Goal: Task Accomplishment & Management: Complete application form

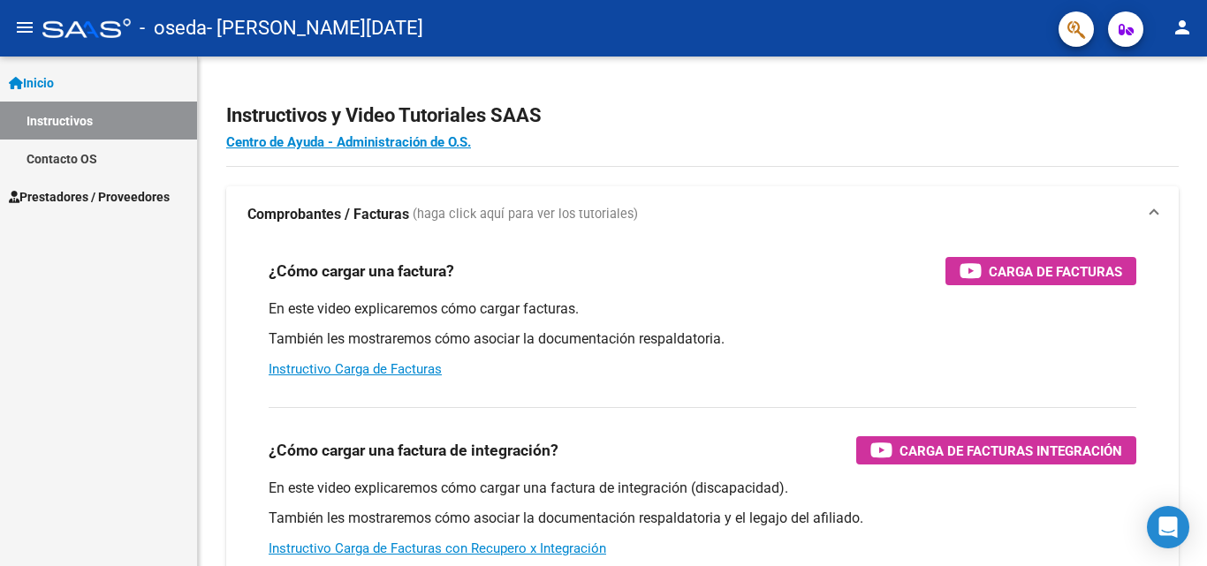
click at [64, 86] on link "Inicio" at bounding box center [98, 83] width 197 height 38
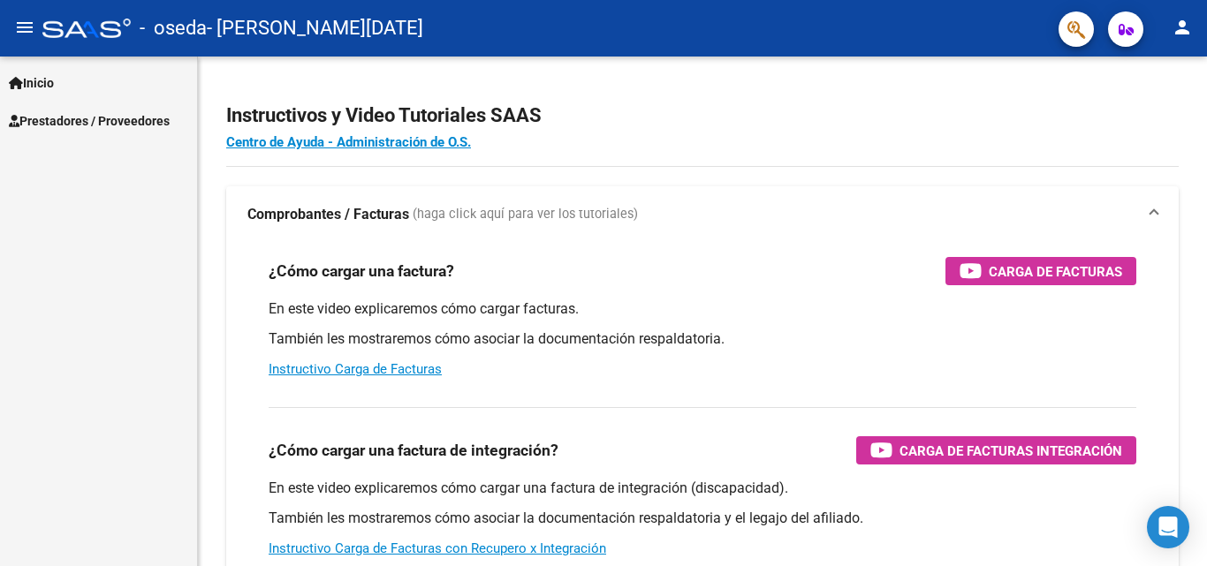
click at [81, 120] on span "Prestadores / Proveedores" at bounding box center [89, 120] width 161 height 19
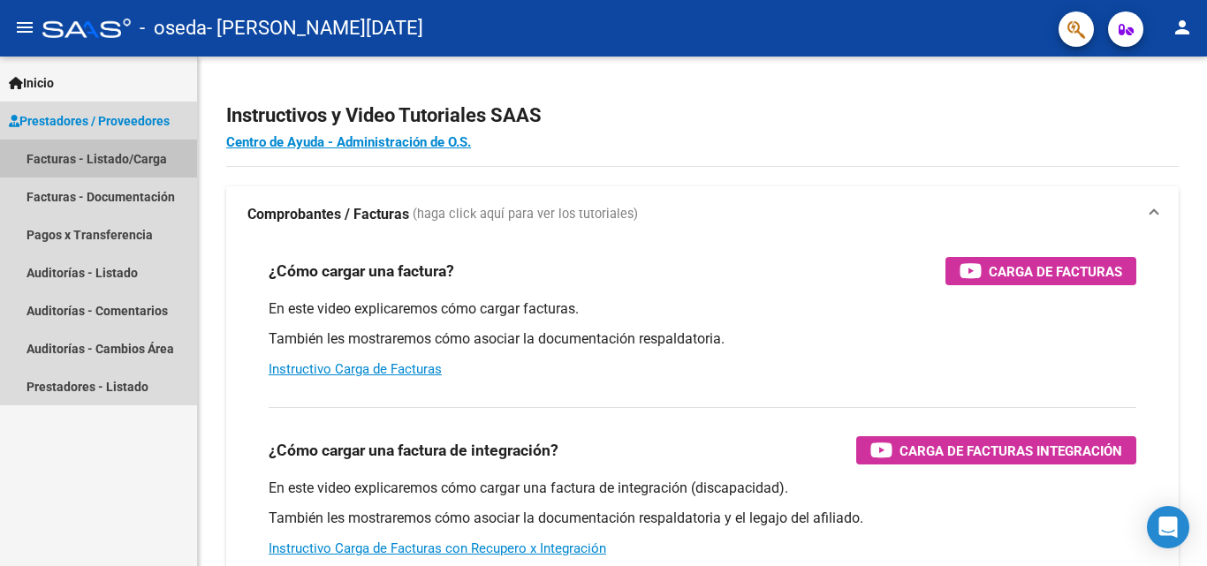
click at [91, 168] on link "Facturas - Listado/Carga" at bounding box center [98, 159] width 197 height 38
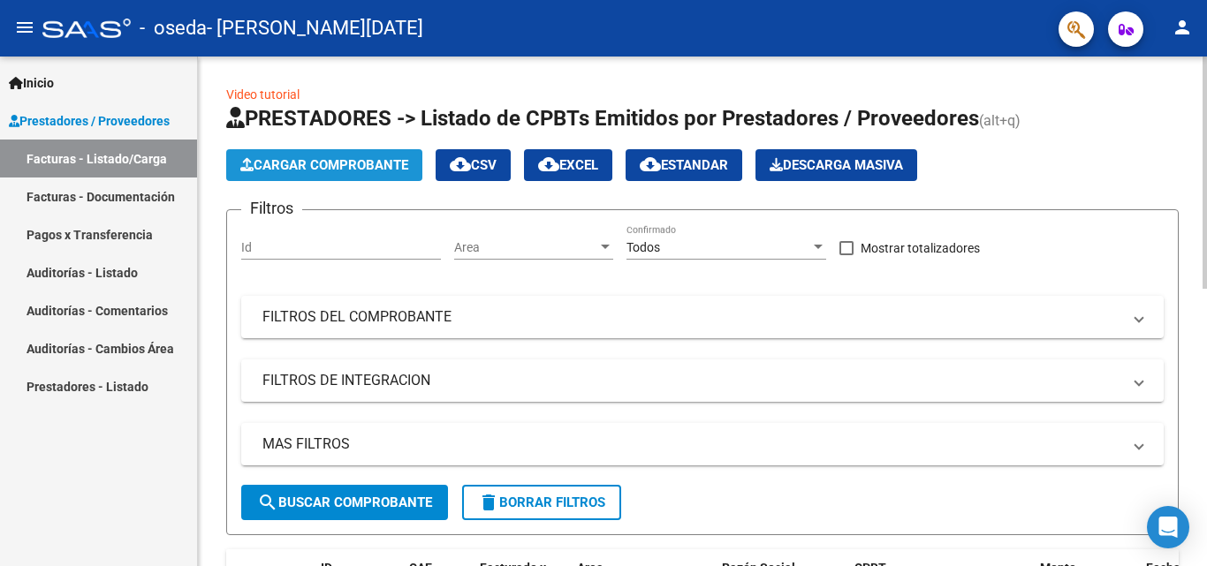
click at [367, 156] on button "Cargar Comprobante" at bounding box center [324, 165] width 196 height 32
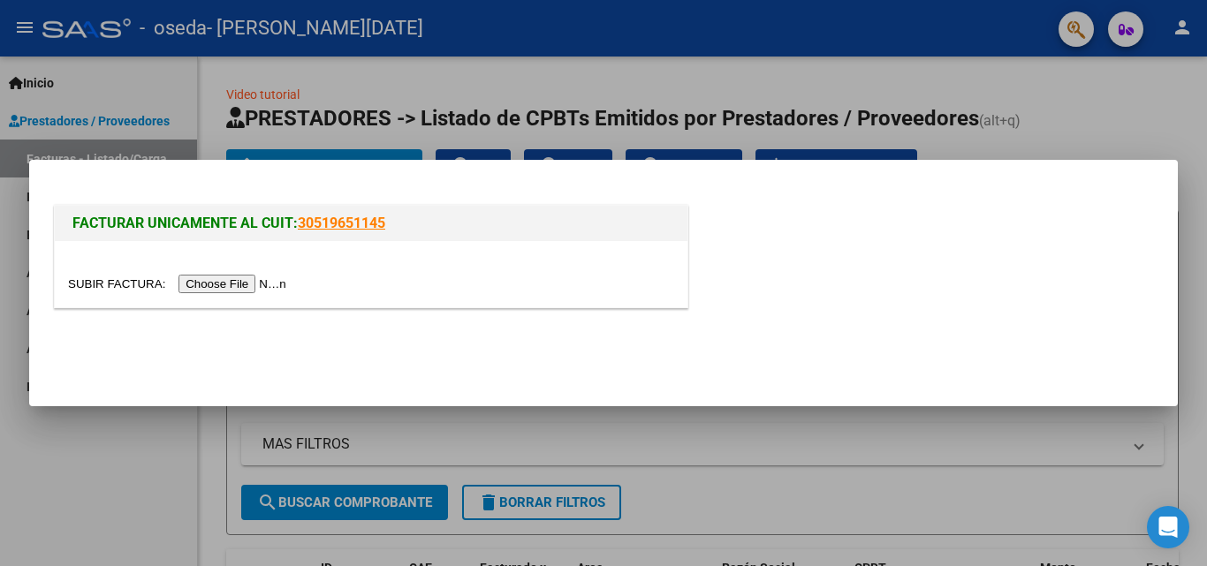
click at [264, 283] on input "file" at bounding box center [179, 284] width 223 height 19
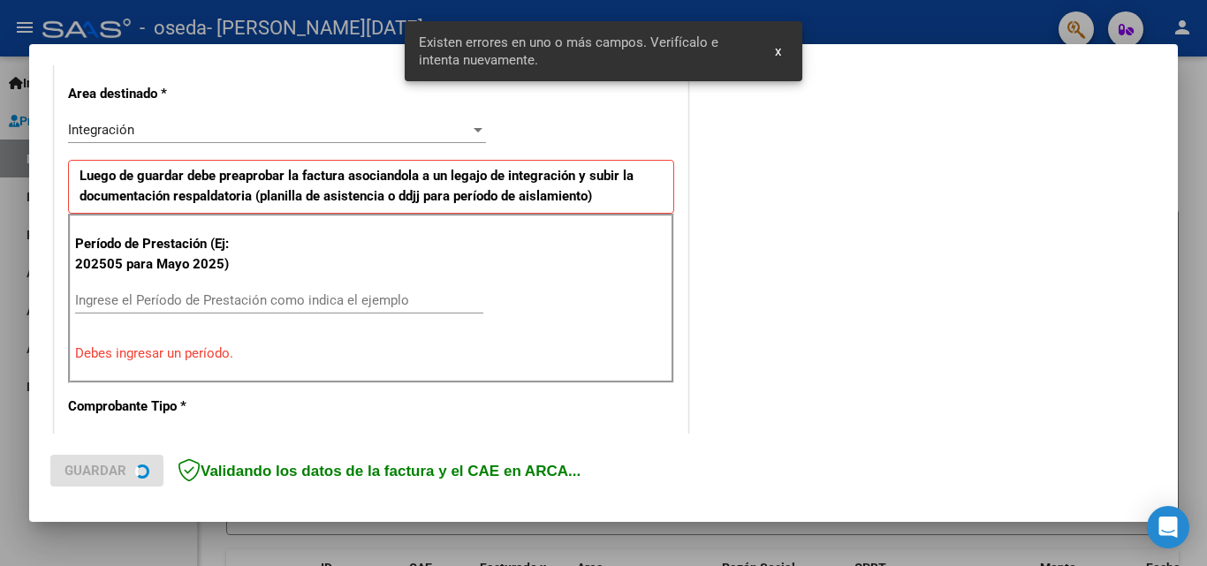
scroll to position [432, 0]
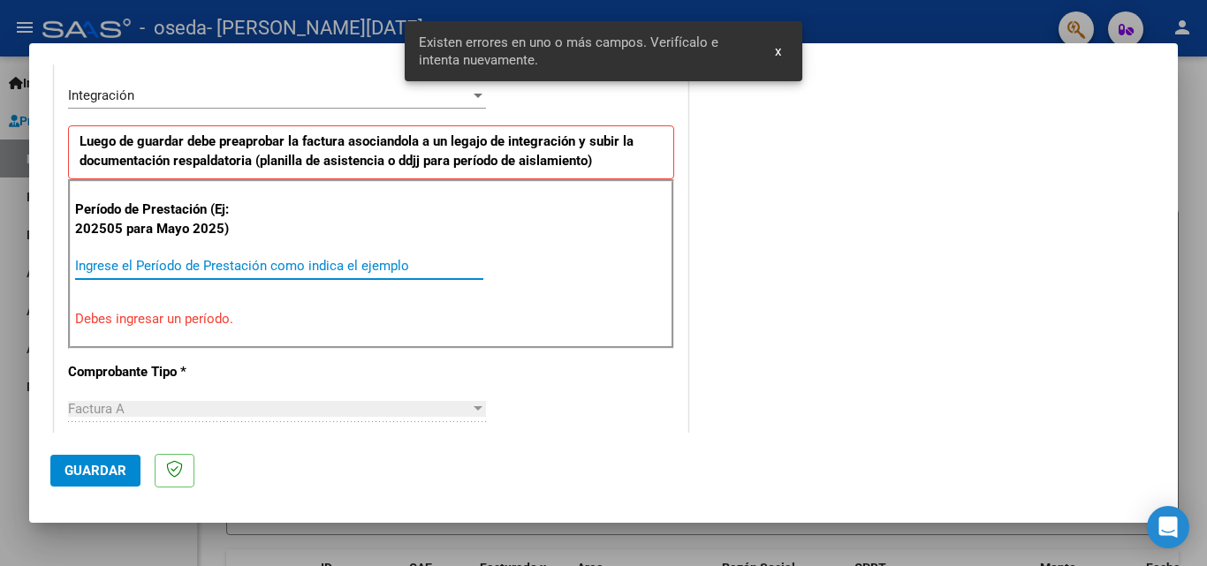
click at [283, 273] on input "Ingrese el Período de Prestación como indica el ejemplo" at bounding box center [279, 266] width 408 height 16
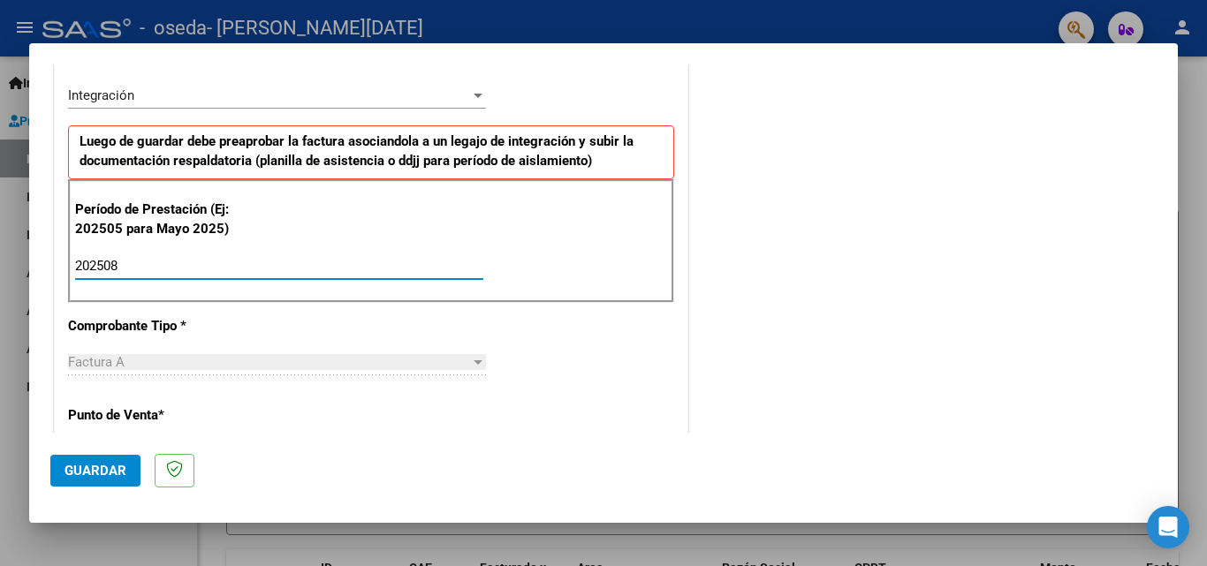
type input "202508"
click at [1160, 274] on mat-dialog-content "COMPROBANTE VER COMPROBANTE El comprobante fue leído exitosamente. DATOS DEL CO…" at bounding box center [603, 248] width 1148 height 368
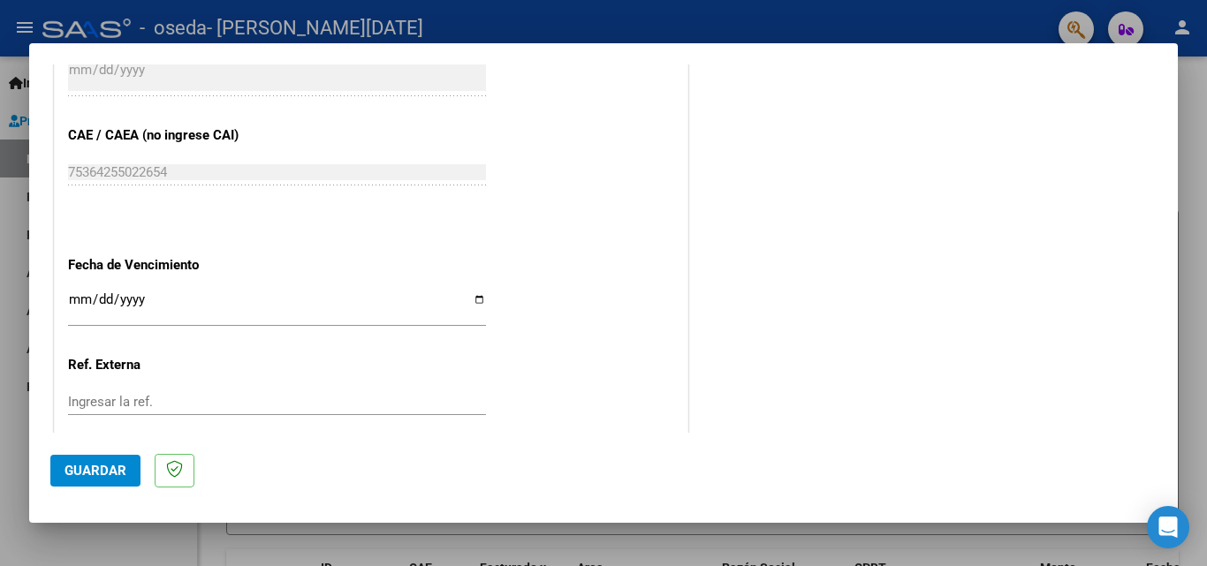
scroll to position [1186, 0]
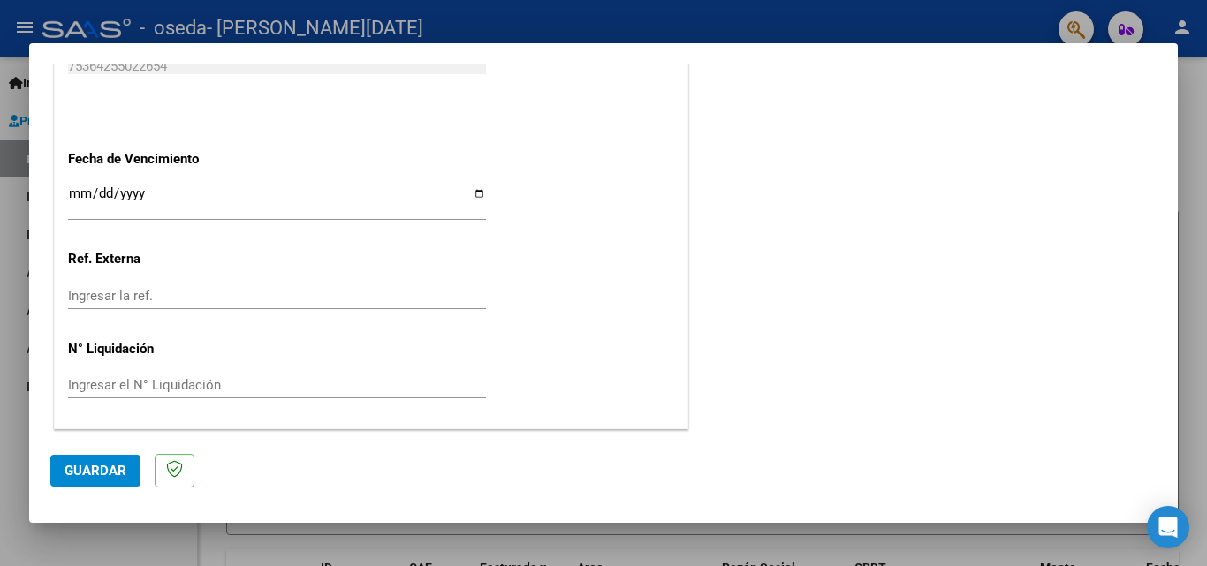
click at [78, 466] on span "Guardar" at bounding box center [95, 471] width 62 height 16
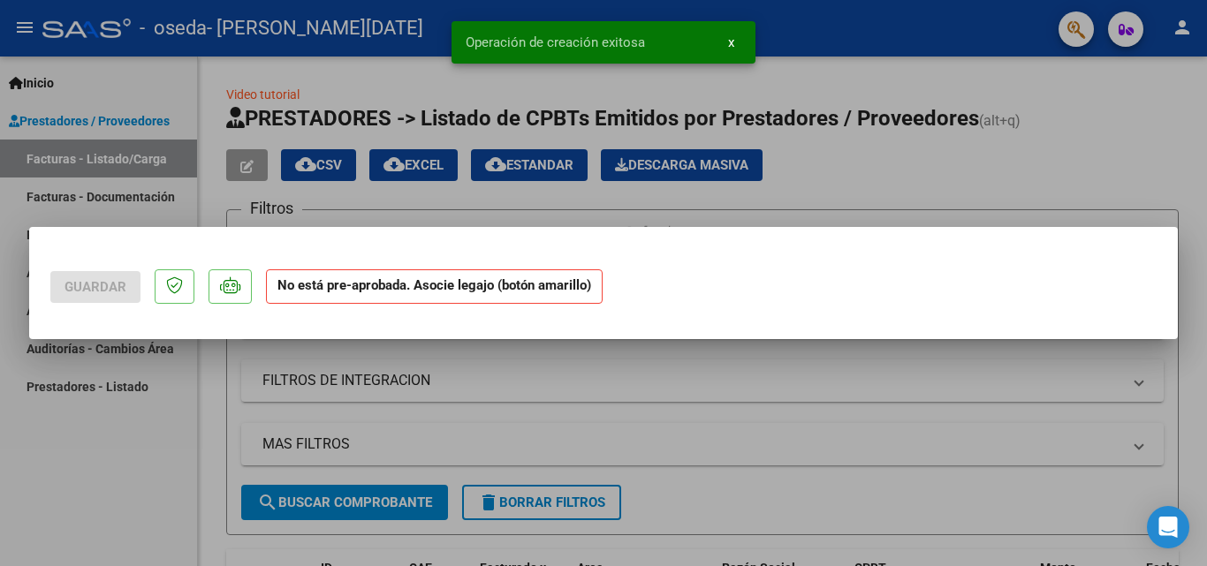
scroll to position [0, 0]
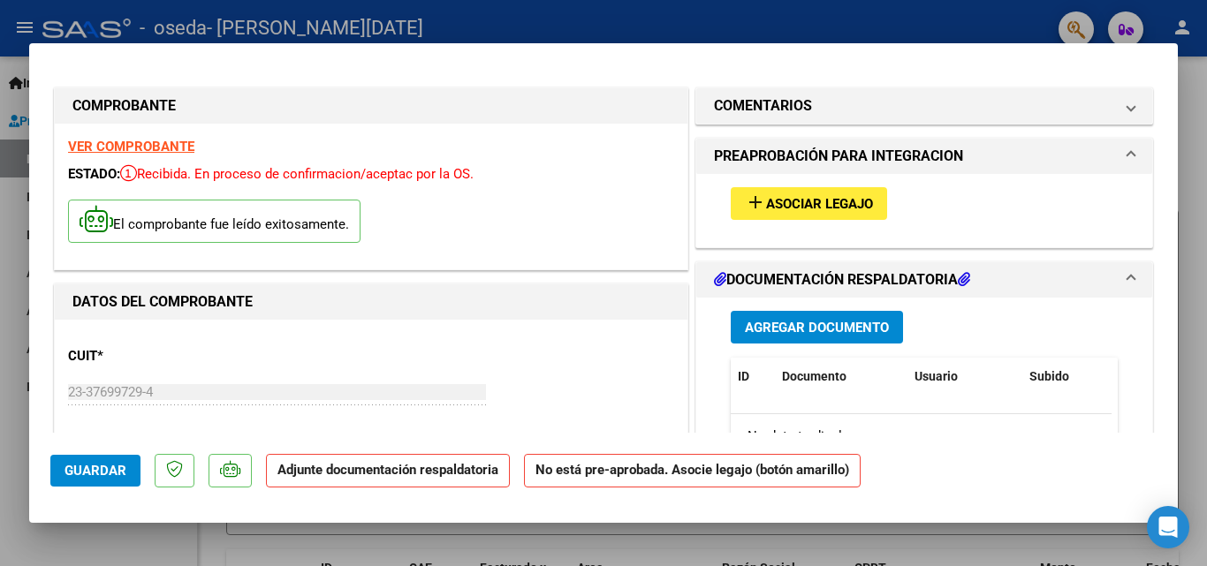
click at [772, 329] on span "Agregar Documento" at bounding box center [817, 328] width 144 height 16
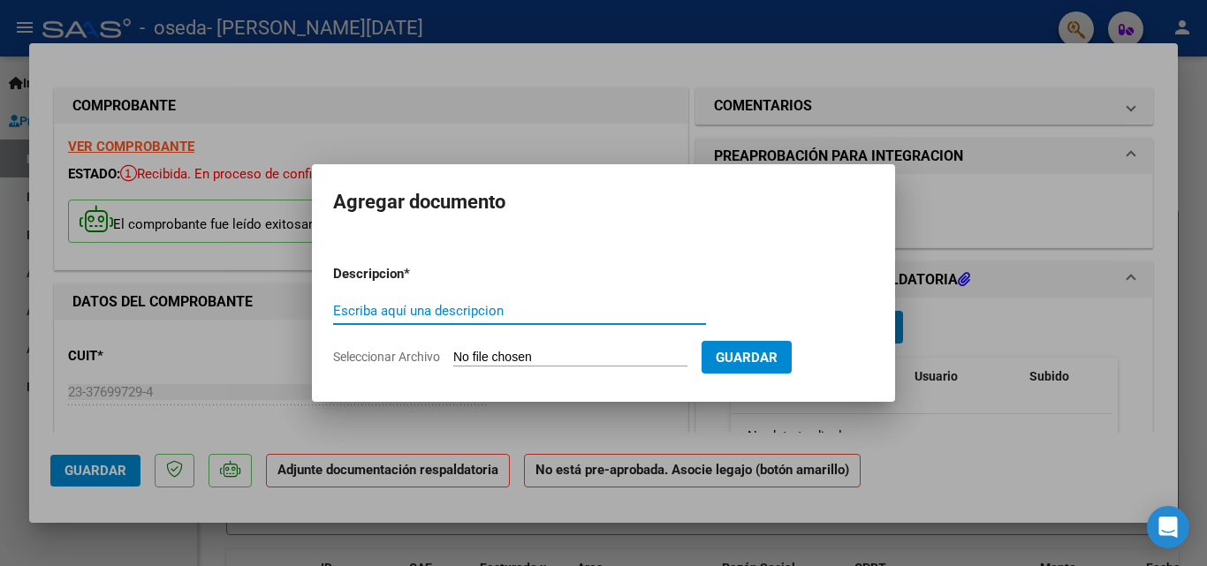
click at [494, 304] on input "Escriba aquí una descripcion" at bounding box center [519, 311] width 373 height 16
type input "planilla de asistencia"
click at [765, 365] on span "Guardar" at bounding box center [747, 358] width 62 height 16
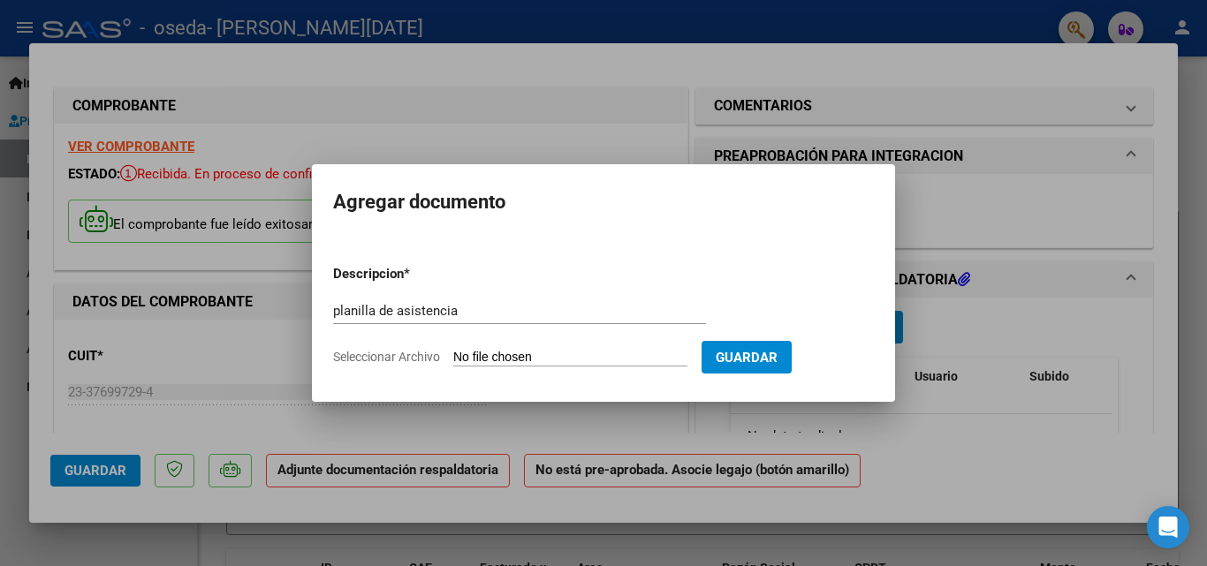
click at [435, 359] on span "Seleccionar Archivo" at bounding box center [386, 357] width 107 height 14
click at [453, 359] on input "Seleccionar Archivo" at bounding box center [570, 358] width 234 height 17
type input "C:\fakepath\[PERSON_NAME] (1).pdf"
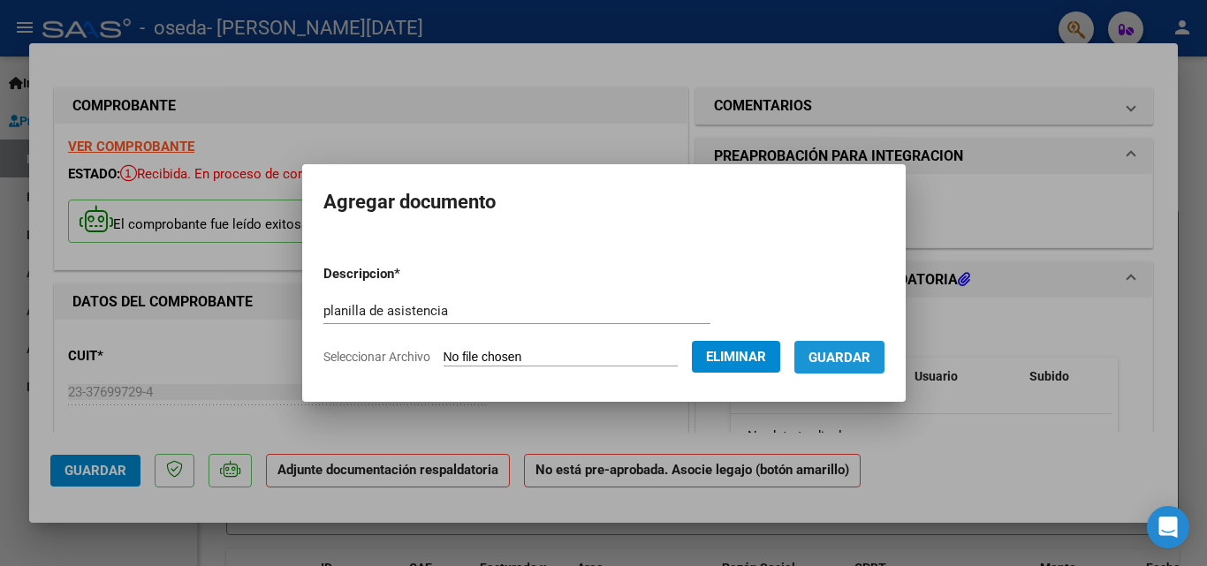
click at [865, 353] on span "Guardar" at bounding box center [839, 358] width 62 height 16
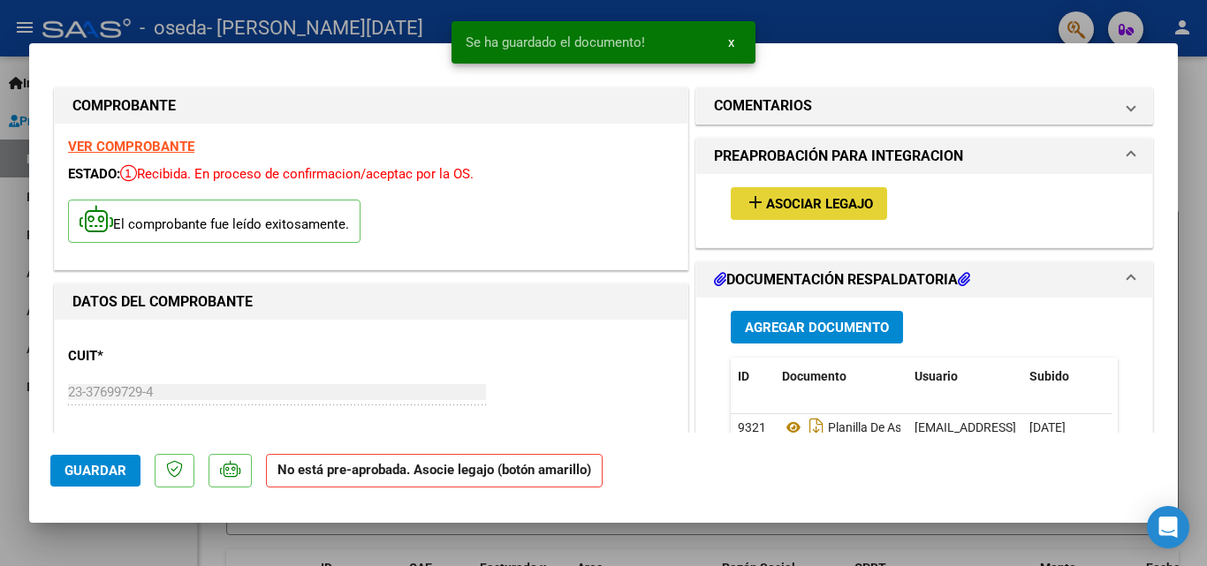
click at [818, 213] on button "add Asociar Legajo" at bounding box center [809, 203] width 156 height 33
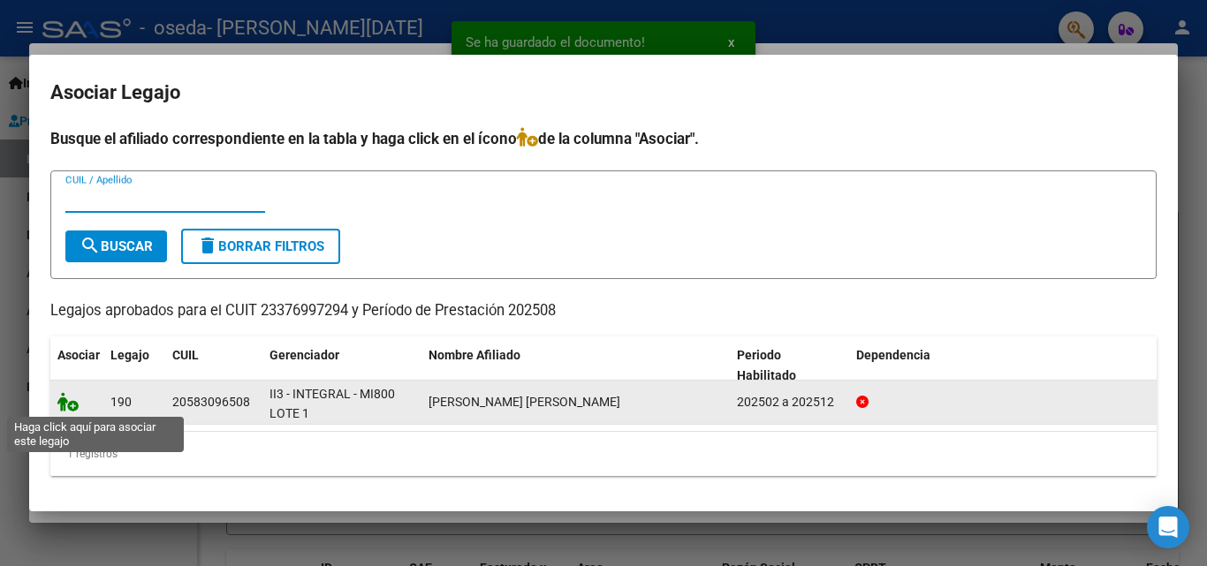
click at [64, 406] on icon at bounding box center [67, 401] width 21 height 19
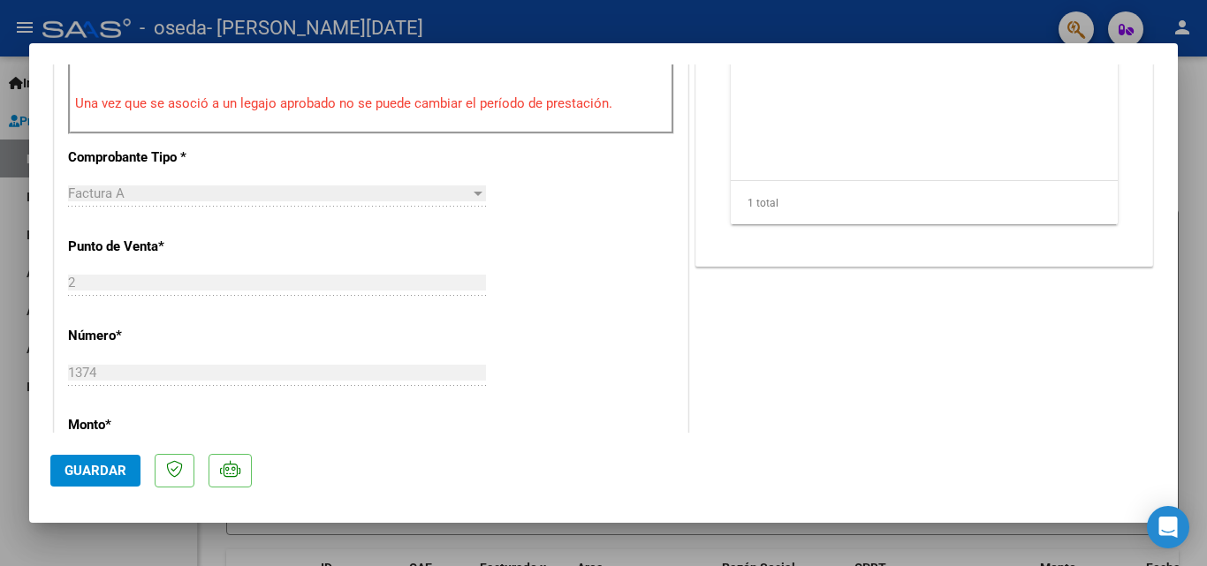
scroll to position [1213, 0]
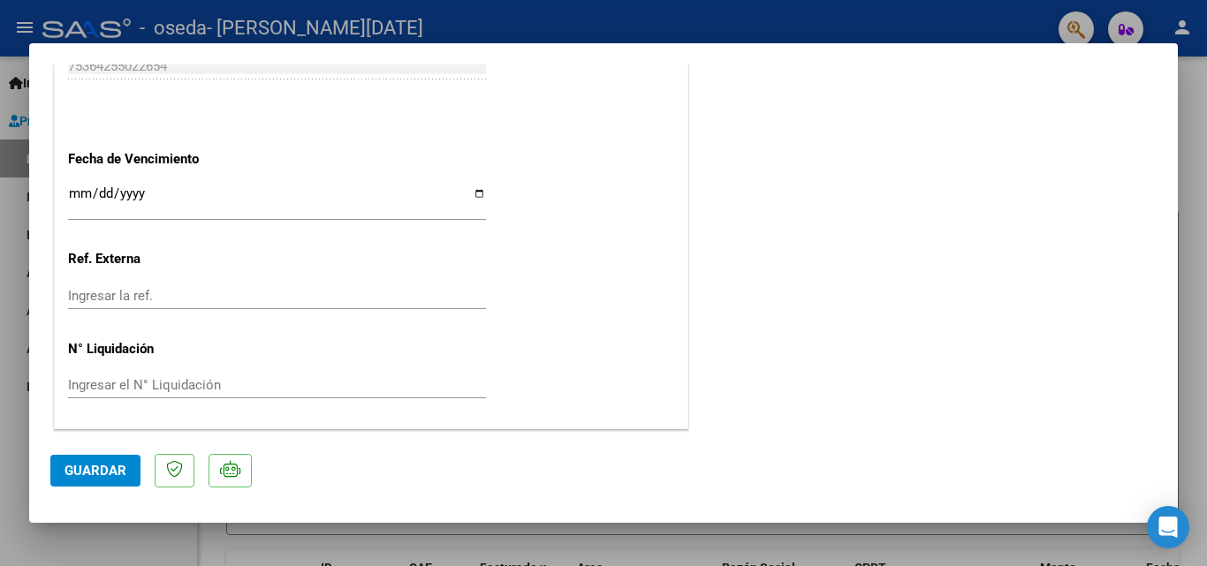
click at [92, 481] on button "Guardar" at bounding box center [95, 471] width 90 height 32
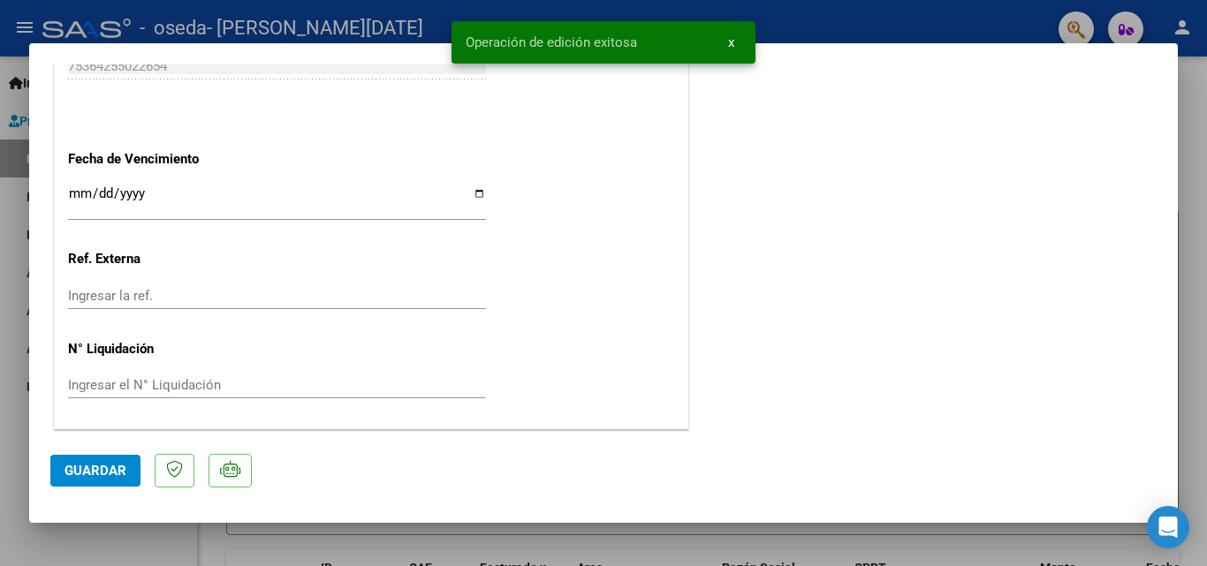
click at [1201, 285] on div at bounding box center [603, 283] width 1207 height 566
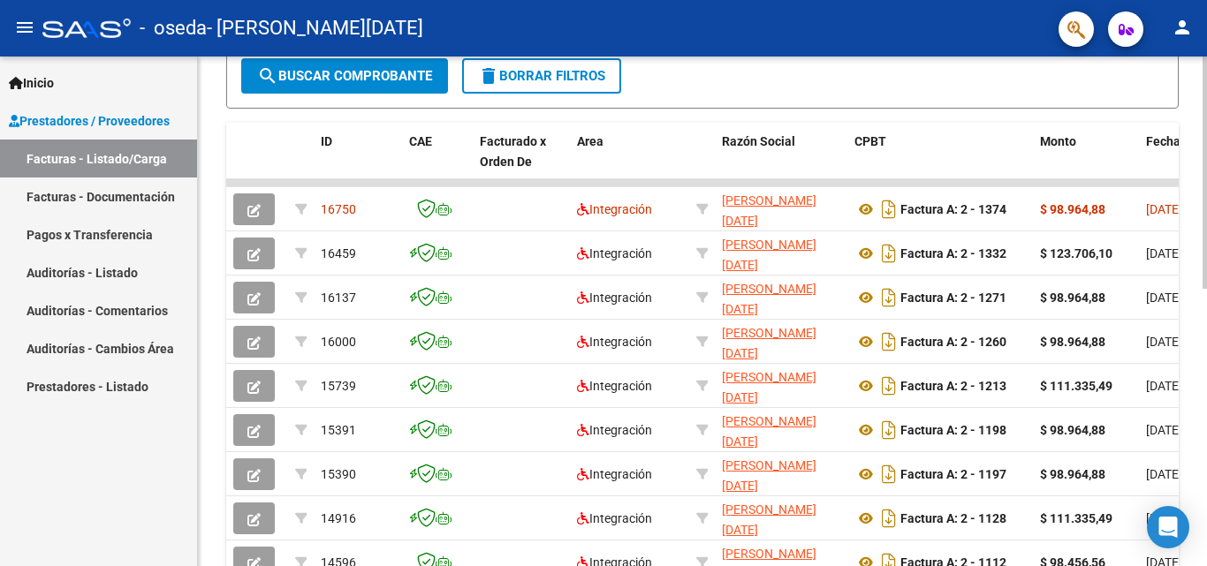
scroll to position [507, 0]
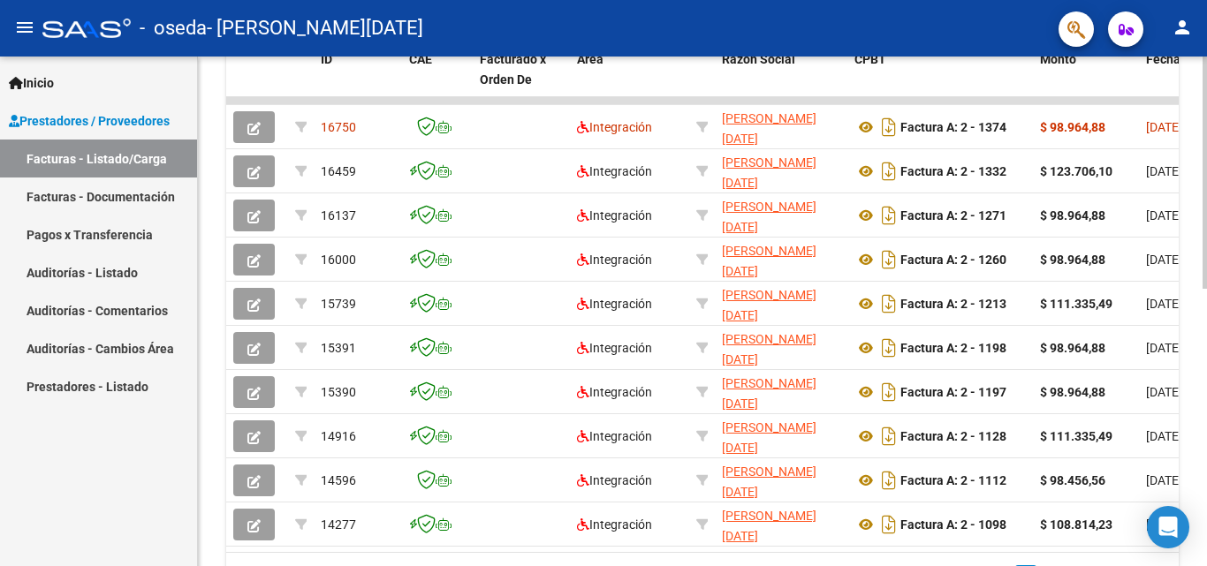
click at [1205, 442] on div at bounding box center [1204, 409] width 4 height 232
